Goal: Navigation & Orientation: Find specific page/section

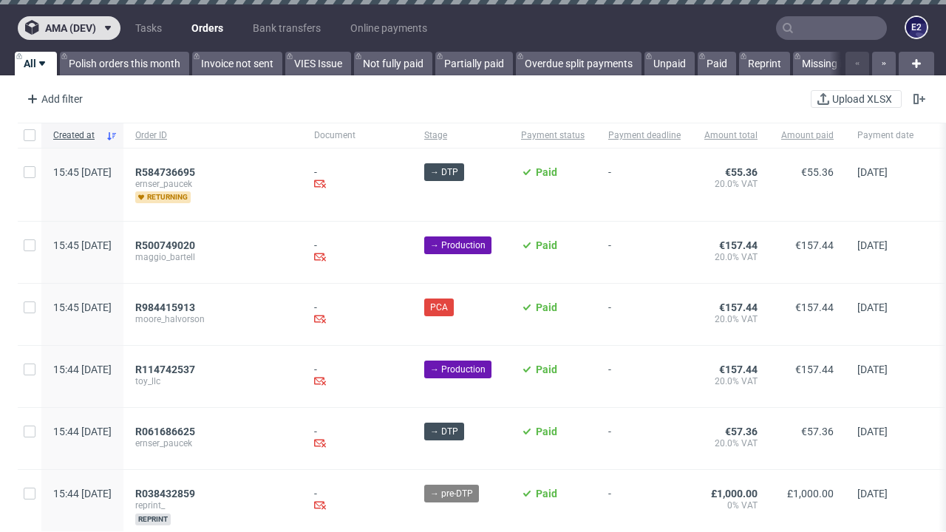
click at [69, 28] on span "ama (dev)" at bounding box center [70, 28] width 51 height 10
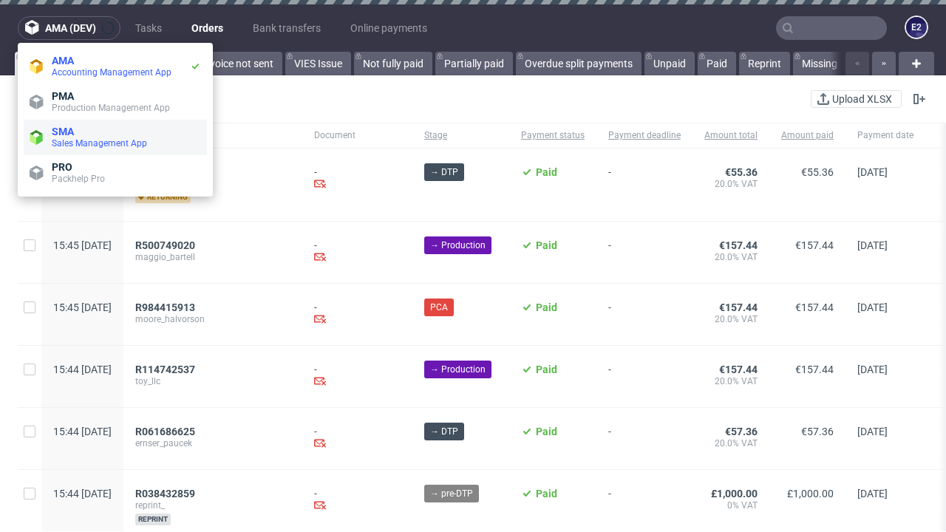
click at [115, 137] on span "Sales Management App" at bounding box center [126, 143] width 149 height 12
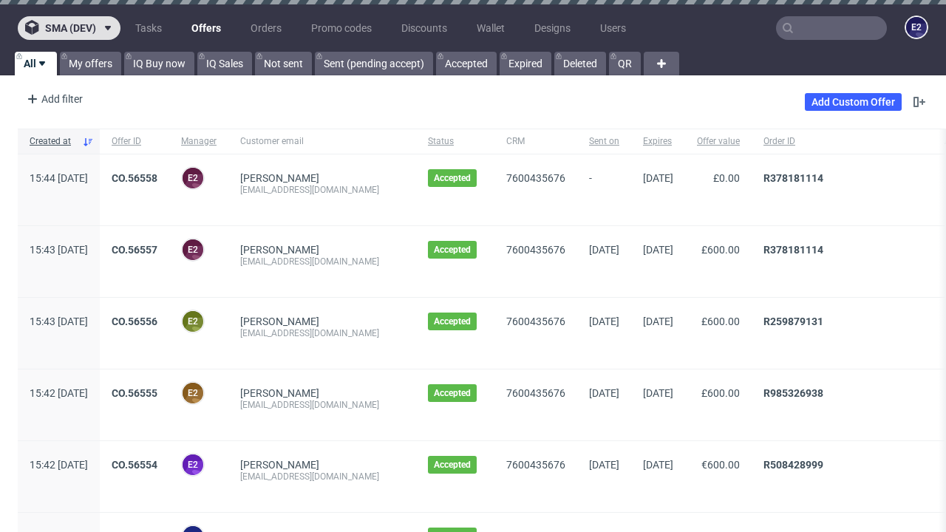
click at [69, 28] on span "sma (dev)" at bounding box center [70, 28] width 51 height 10
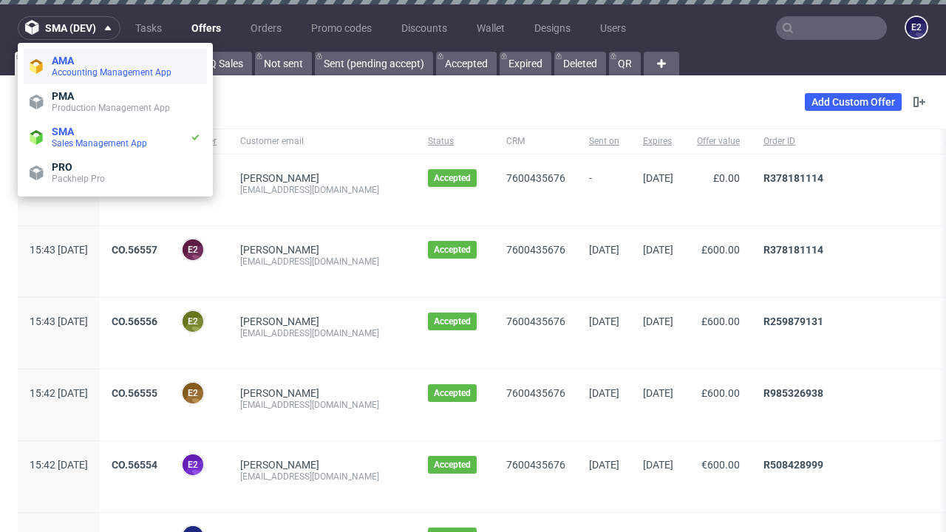
click at [115, 67] on span "Accounting Management App" at bounding box center [126, 73] width 149 height 12
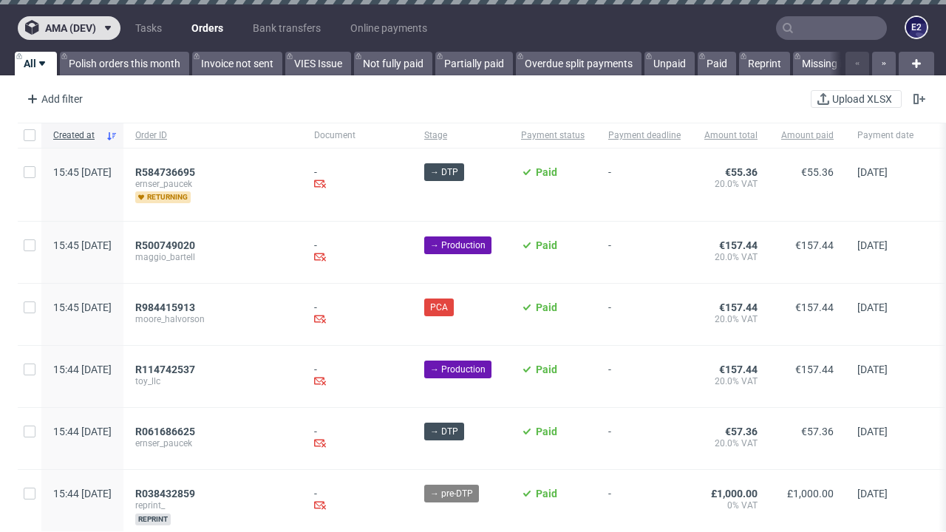
click at [69, 28] on span "ama (dev)" at bounding box center [70, 28] width 51 height 10
